Goal: Task Accomplishment & Management: Manage account settings

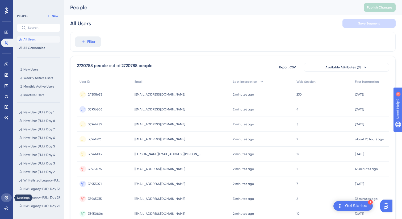
click at [3, 199] on link at bounding box center [6, 197] width 11 height 9
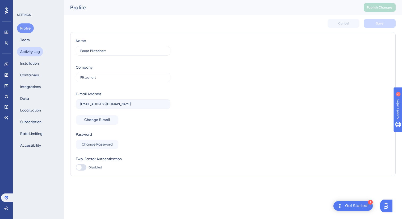
click at [28, 48] on button "Activity Log" at bounding box center [30, 52] width 26 height 10
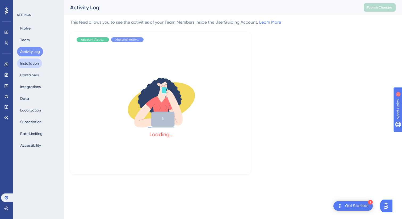
click at [29, 61] on button "Installation" at bounding box center [29, 63] width 25 height 10
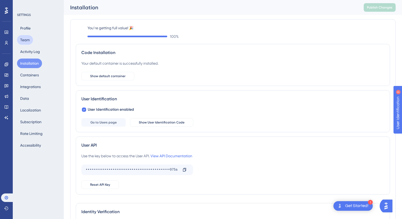
click at [29, 41] on button "Team" at bounding box center [25, 40] width 16 height 10
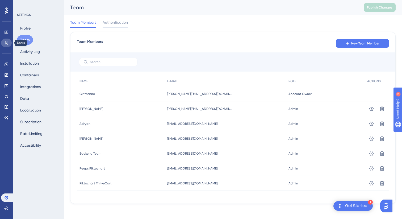
click at [6, 43] on icon at bounding box center [6, 43] width 3 height 4
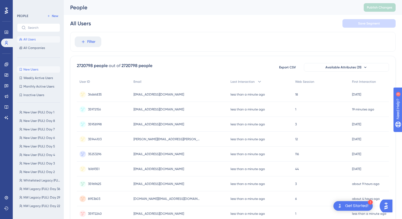
click at [32, 71] on span "New Users" at bounding box center [30, 69] width 15 height 4
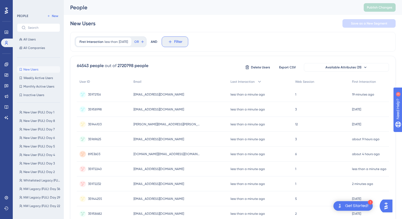
click at [182, 40] on span "Filter" at bounding box center [178, 42] width 8 height 6
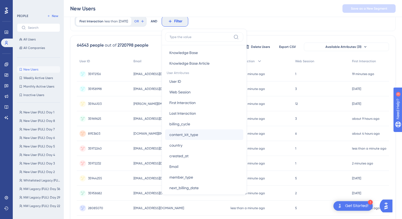
scroll to position [152, 0]
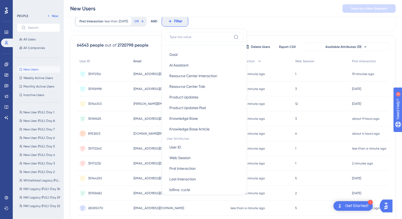
click at [141, 63] on span "Email" at bounding box center [137, 61] width 8 height 4
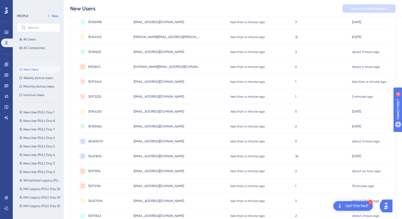
scroll to position [209, 0]
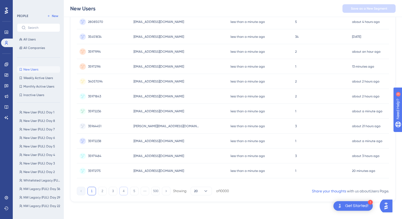
click at [120, 191] on button "4" at bounding box center [123, 191] width 9 height 9
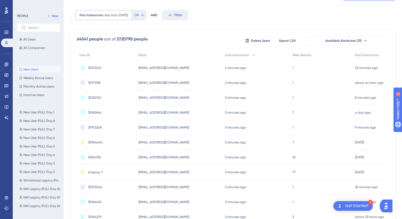
scroll to position [0, 0]
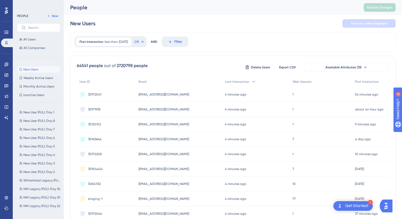
click at [225, 26] on div "New Users Save as a New Segment" at bounding box center [232, 23] width 325 height 17
click at [129, 42] on icon at bounding box center [127, 41] width 3 height 3
click at [95, 40] on div at bounding box center [227, 126] width 349 height 180
click at [83, 42] on div at bounding box center [227, 126] width 349 height 180
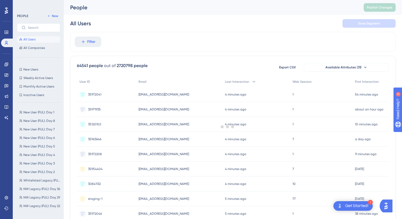
click at [145, 35] on div "Filter" at bounding box center [232, 42] width 325 height 20
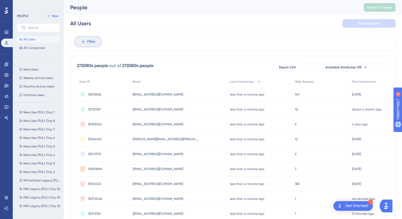
click at [84, 43] on icon at bounding box center [83, 41] width 5 height 5
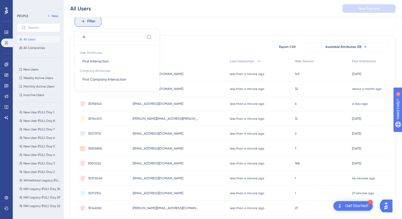
type input "firs"
click at [111, 63] on button "First Interaction First Interaction" at bounding box center [117, 61] width 78 height 11
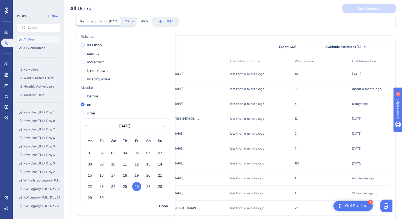
click at [96, 45] on label "less than" at bounding box center [94, 45] width 15 height 6
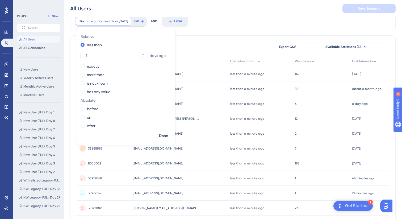
click at [156, 55] on span "days ago" at bounding box center [158, 55] width 16 height 6
click at [142, 54] on icon at bounding box center [142, 53] width 3 height 3
click at [144, 60] on button "2" at bounding box center [143, 58] width 10 height 5
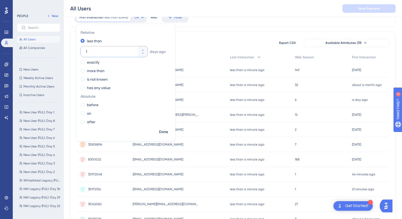
scroll to position [27, 0]
click at [142, 53] on icon at bounding box center [142, 52] width 3 height 3
click at [144, 47] on button "0" at bounding box center [143, 48] width 10 height 5
click at [144, 47] on button "1" at bounding box center [143, 48] width 10 height 5
type input "2"
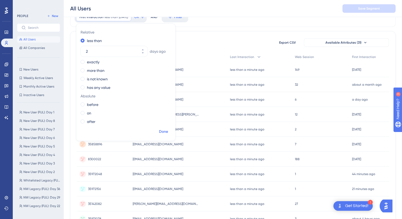
click at [164, 130] on span "Done" at bounding box center [163, 131] width 9 height 6
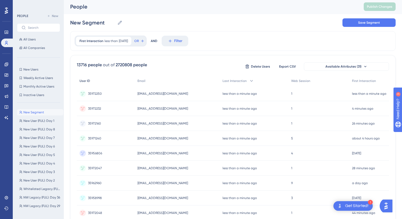
scroll to position [0, 0]
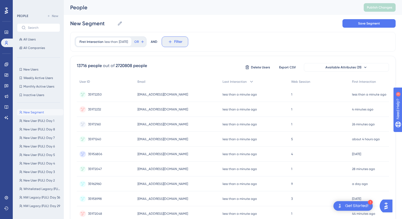
click at [181, 41] on span "Filter" at bounding box center [178, 42] width 8 height 6
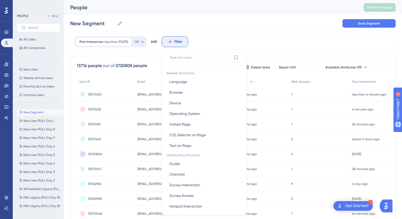
scroll to position [11, 0]
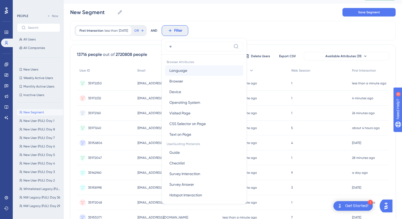
type input "em"
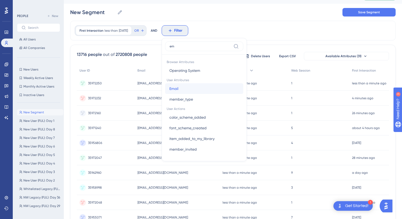
click at [197, 86] on button "Email Email" at bounding box center [204, 88] width 78 height 11
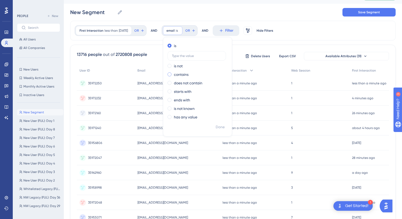
click at [188, 76] on label "contains" at bounding box center [181, 74] width 15 height 6
type input "prouser"
click at [225, 127] on span "Done" at bounding box center [220, 127] width 9 height 6
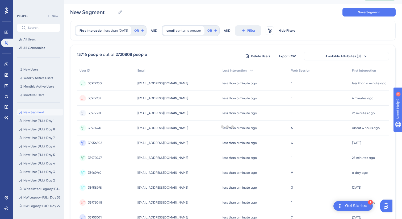
scroll to position [0, 0]
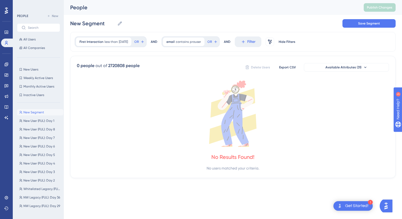
click at [189, 57] on div "0 people out of 2720808 people Delete Users Export CSV Available Attributes (31…" at bounding box center [232, 117] width 325 height 122
click at [129, 41] on icon at bounding box center [127, 41] width 3 height 3
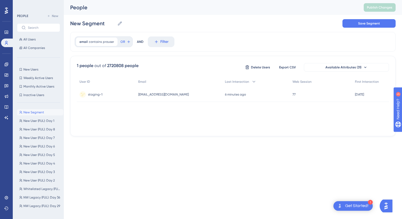
click at [101, 95] on span "staging-1" at bounding box center [95, 94] width 14 height 4
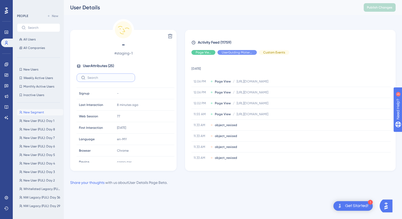
click at [116, 78] on input "text" at bounding box center [108, 78] width 43 height 4
click at [115, 71] on div "- # staging-1 User Attributes ( 25 ) Email Email [EMAIL_ADDRESS][DOMAIN_NAME] S…" at bounding box center [123, 101] width 102 height 122
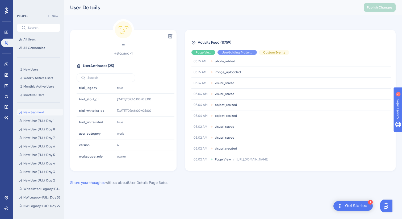
scroll to position [907, 0]
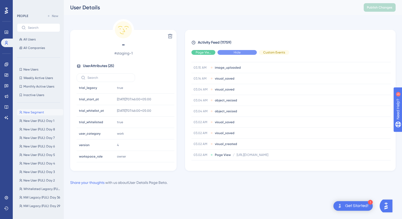
click at [226, 52] on div "Hide" at bounding box center [236, 52] width 39 height 5
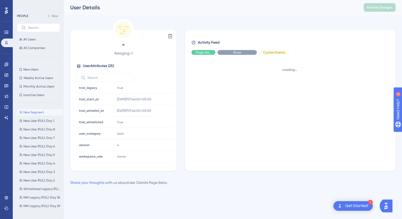
click at [226, 52] on div "Show" at bounding box center [236, 52] width 39 height 5
click at [266, 50] on div "Hide" at bounding box center [274, 52] width 30 height 5
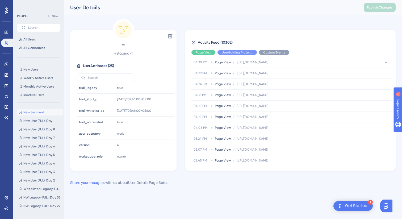
scroll to position [488, 0]
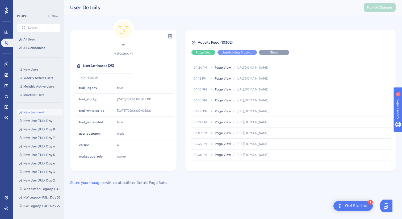
click at [271, 53] on span "Show" at bounding box center [274, 52] width 8 height 4
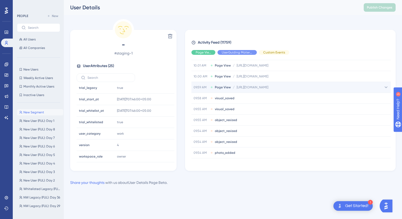
scroll to position [203, 0]
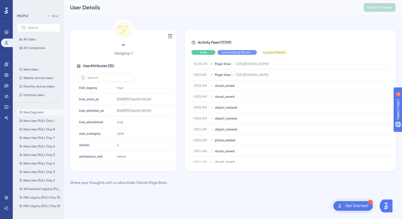
click at [208, 53] on div "Hide" at bounding box center [203, 52] width 24 height 5
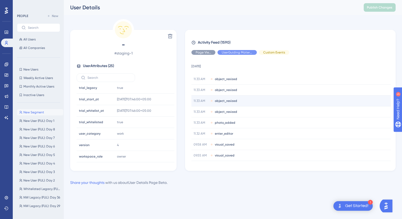
scroll to position [0, 0]
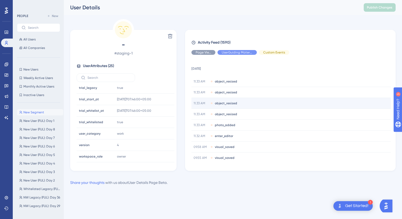
click at [227, 103] on span "object_resized" at bounding box center [226, 103] width 22 height 4
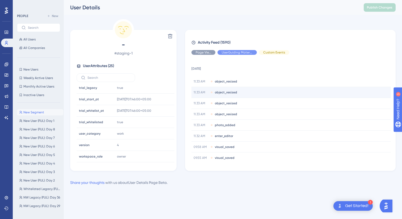
click at [228, 91] on span "object_resized" at bounding box center [226, 92] width 22 height 4
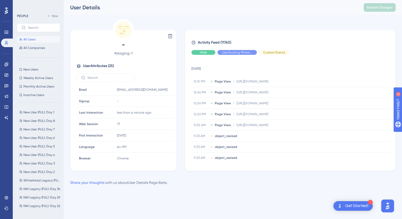
click at [209, 53] on div "Hide" at bounding box center [203, 52] width 24 height 5
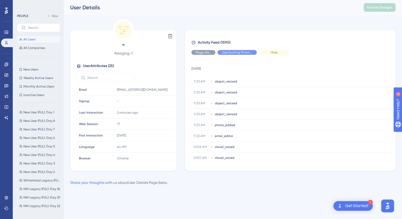
click at [277, 53] on span "Hide" at bounding box center [274, 52] width 7 height 4
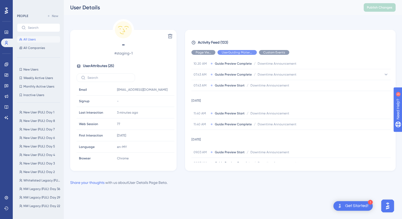
scroll to position [573, 0]
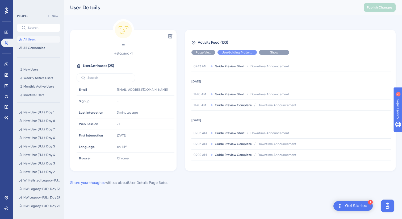
click at [278, 51] on div "Show" at bounding box center [274, 52] width 30 height 5
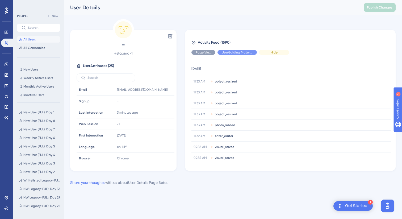
click at [277, 54] on div "Hide" at bounding box center [274, 52] width 30 height 5
